Goal: Task Accomplishment & Management: Use online tool/utility

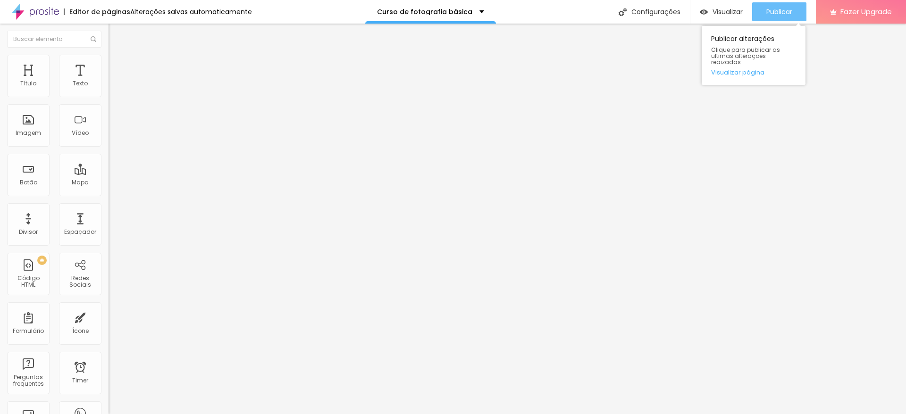
click at [781, 11] on span "Publicar" at bounding box center [779, 12] width 26 height 8
click at [109, 81] on span "Trocar imagem" at bounding box center [134, 77] width 51 height 8
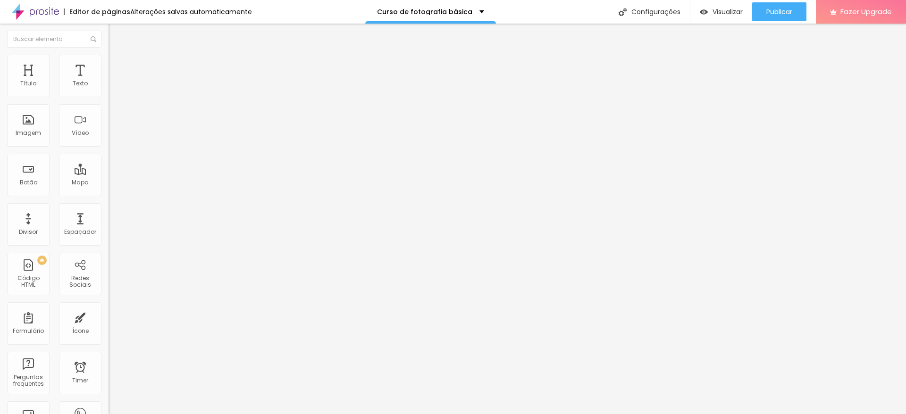
click at [109, 81] on span "Trocar imagem" at bounding box center [134, 77] width 51 height 8
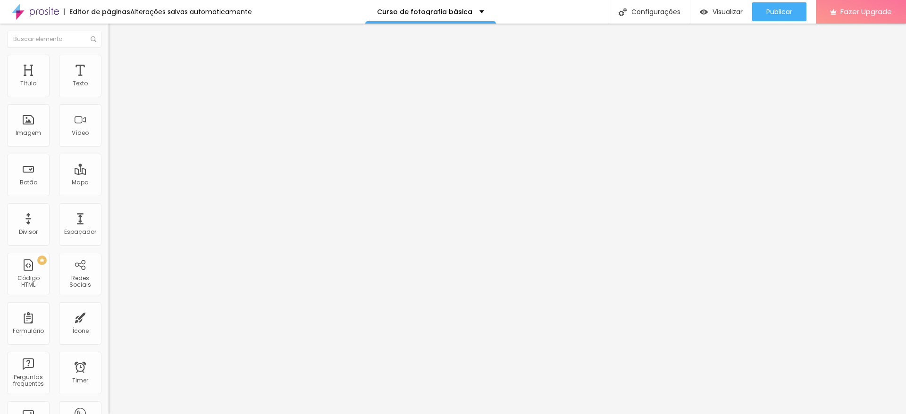
click at [109, 60] on li "Estilo" at bounding box center [163, 59] width 109 height 9
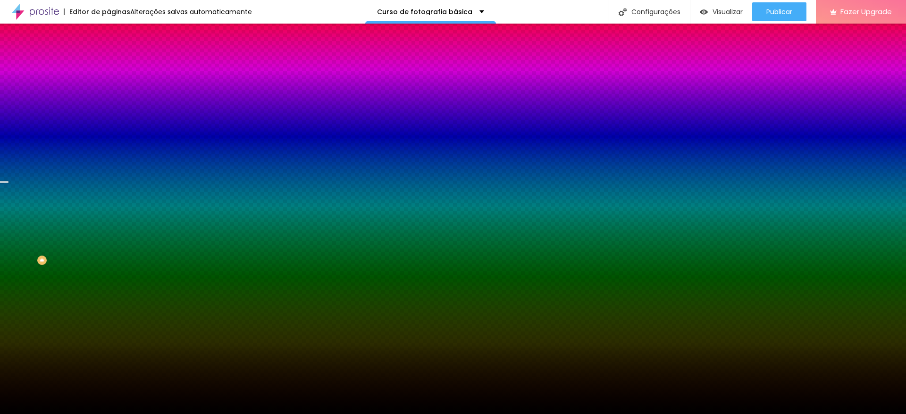
click at [109, 87] on span "Trocar imagem" at bounding box center [134, 83] width 51 height 8
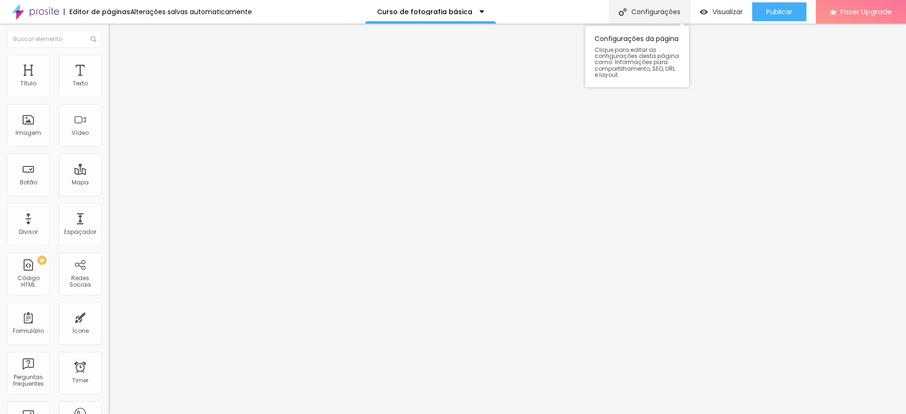
click at [643, 10] on div "Configurações" at bounding box center [649, 12] width 81 height 24
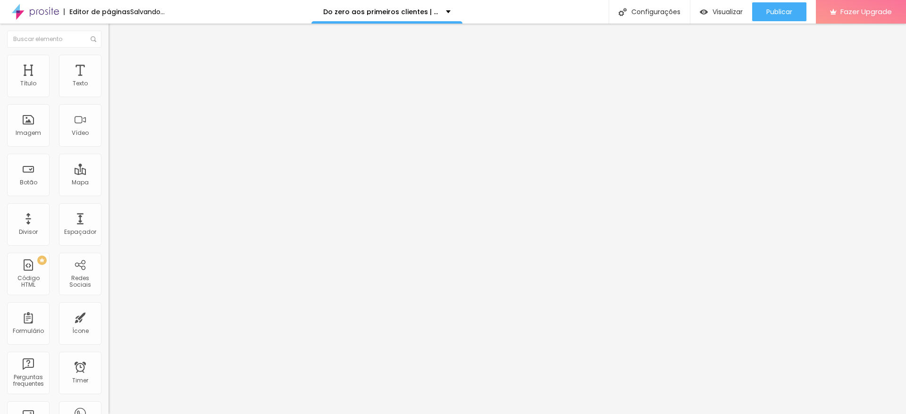
click at [109, 81] on span "Trocar imagem" at bounding box center [134, 77] width 51 height 8
drag, startPoint x: 526, startPoint y: 337, endPoint x: 532, endPoint y: 332, distance: 7.7
click at [17, 121] on div "Imagem" at bounding box center [28, 125] width 42 height 42
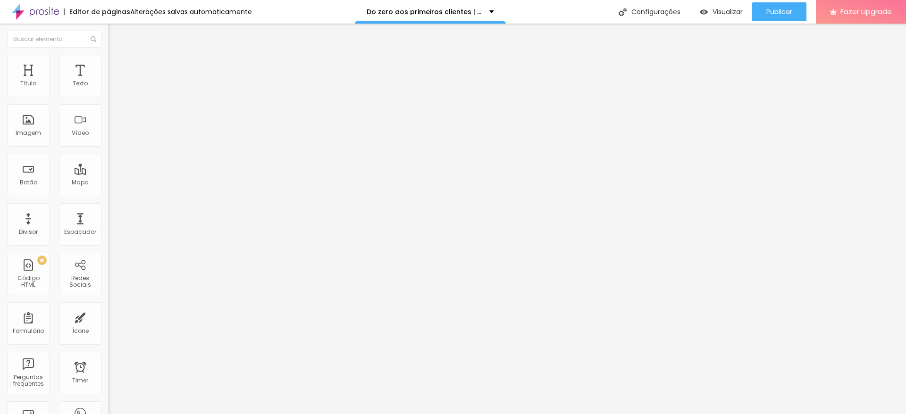
click at [117, 65] on span "Estilo" at bounding box center [124, 61] width 15 height 8
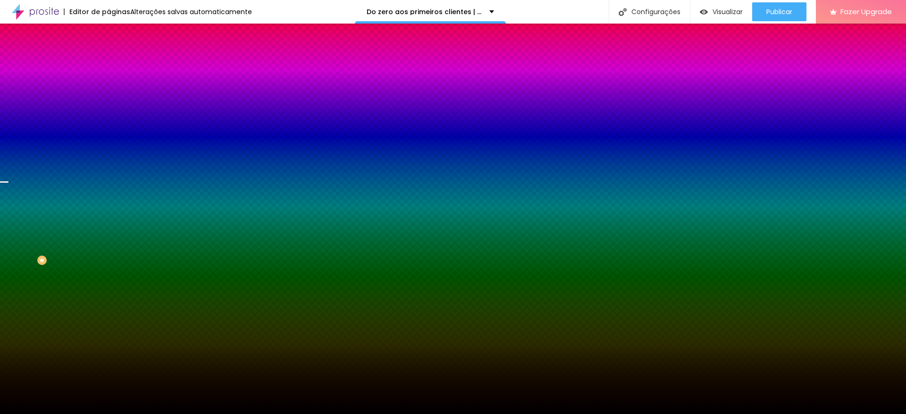
click at [109, 87] on span "Trocar imagem" at bounding box center [134, 83] width 51 height 8
click at [109, 138] on input "#000000" at bounding box center [165, 132] width 113 height 9
click at [109, 98] on span "Parallax" at bounding box center [120, 94] width 23 height 8
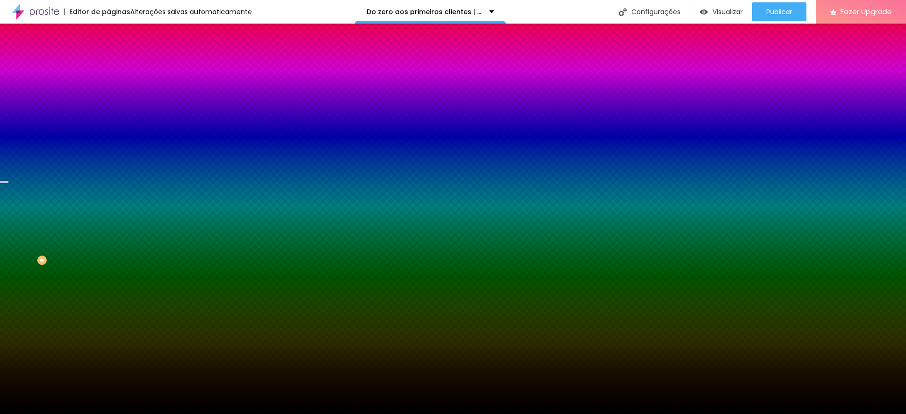
click at [109, 98] on span "Parallax" at bounding box center [120, 94] width 23 height 8
click at [112, 125] on icon "button" at bounding box center [115, 122] width 7 height 7
click at [109, 87] on span "Trocar imagem" at bounding box center [134, 83] width 51 height 8
